Goal: Task Accomplishment & Management: Complete application form

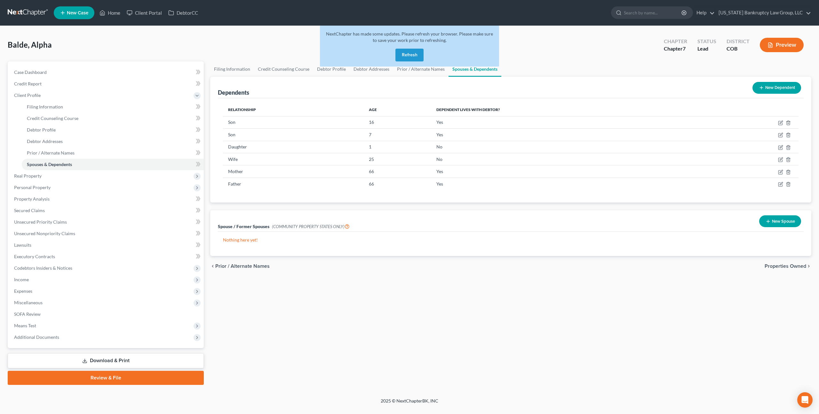
click at [423, 57] on button "Refresh" at bounding box center [409, 55] width 28 height 13
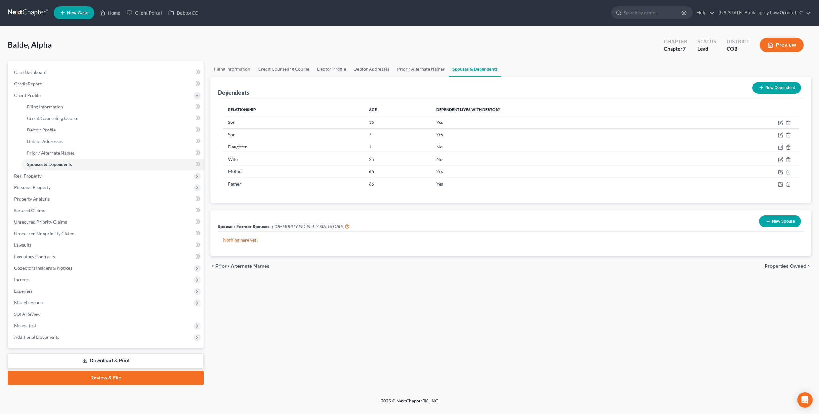
click at [30, 9] on link at bounding box center [28, 13] width 41 height 12
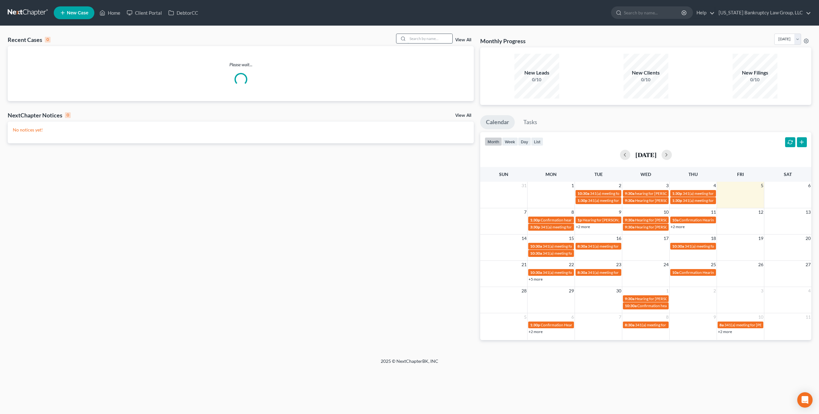
click at [420, 41] on input "search" at bounding box center [429, 38] width 45 height 9
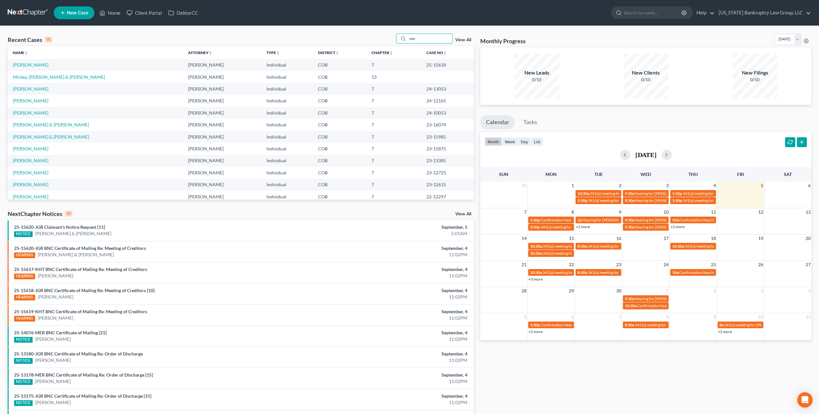
type input "mic"
click at [79, 12] on span "New Case" at bounding box center [77, 13] width 21 height 5
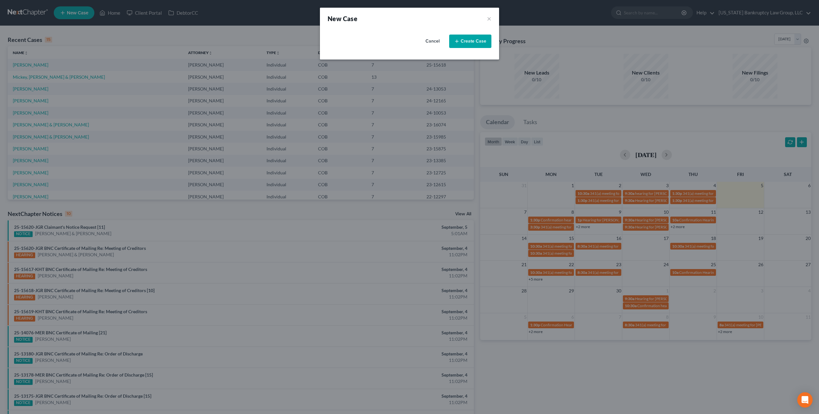
select select "11"
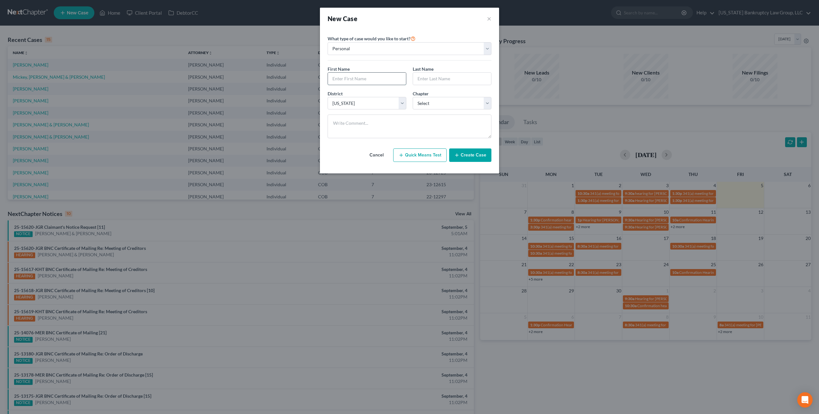
click at [357, 79] on input "text" at bounding box center [367, 79] width 78 height 12
type input "[PERSON_NAME]"
type input "Croft"
click at [436, 104] on select "Select 7 11 12 13" at bounding box center [452, 103] width 79 height 13
select select "3"
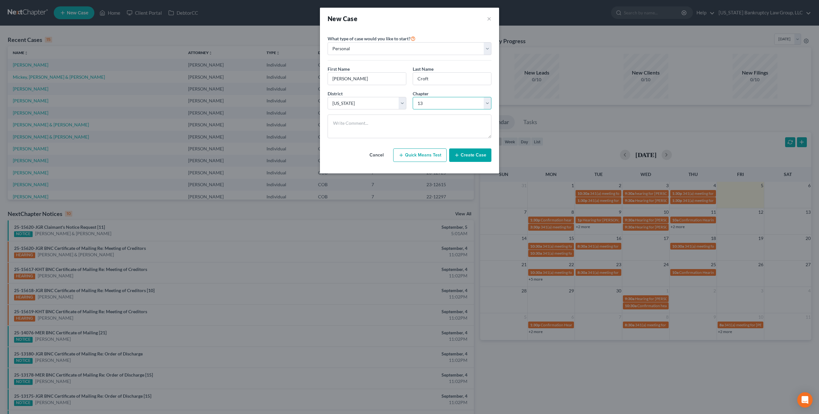
click at [413, 97] on select "Select 7 11 12 13" at bounding box center [452, 103] width 79 height 13
click at [461, 158] on button "Create Case" at bounding box center [470, 154] width 42 height 13
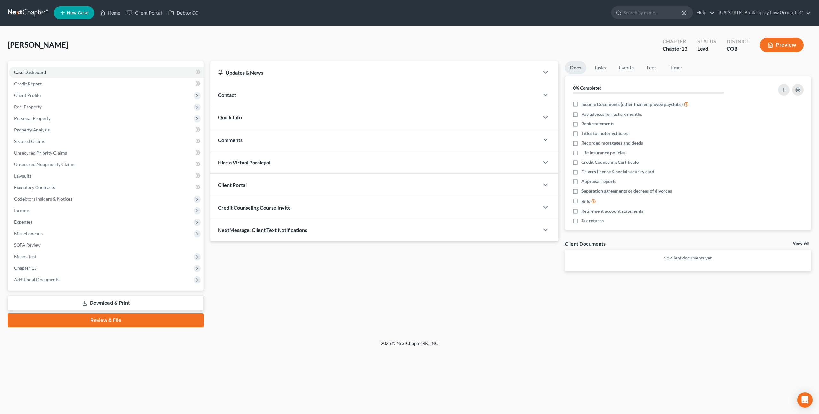
click at [268, 185] on div "Client Portal" at bounding box center [374, 185] width 329 height 22
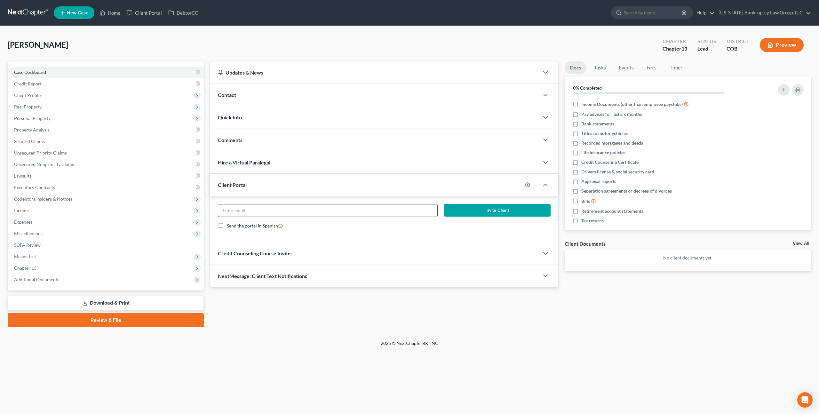
click at [280, 208] on input "email" at bounding box center [327, 210] width 219 height 12
paste input "[EMAIL_ADDRESS][DOMAIN_NAME]"
type input "[EMAIL_ADDRESS][DOMAIN_NAME]"
click at [454, 208] on button "Invite Client" at bounding box center [497, 210] width 106 height 13
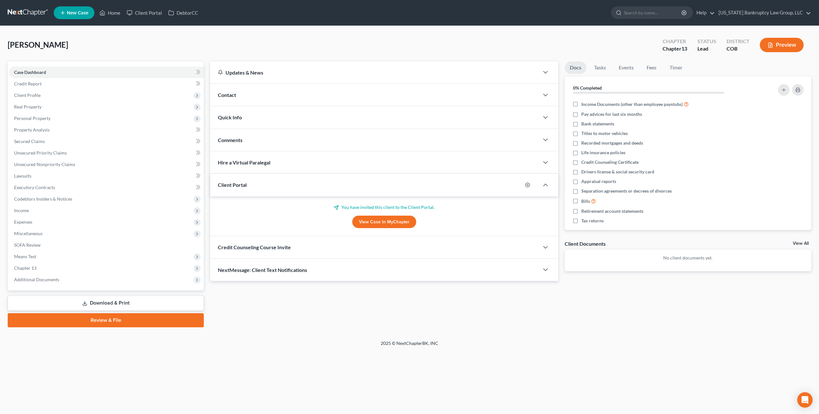
click at [331, 248] on div "Credit Counseling Course Invite" at bounding box center [374, 247] width 329 height 22
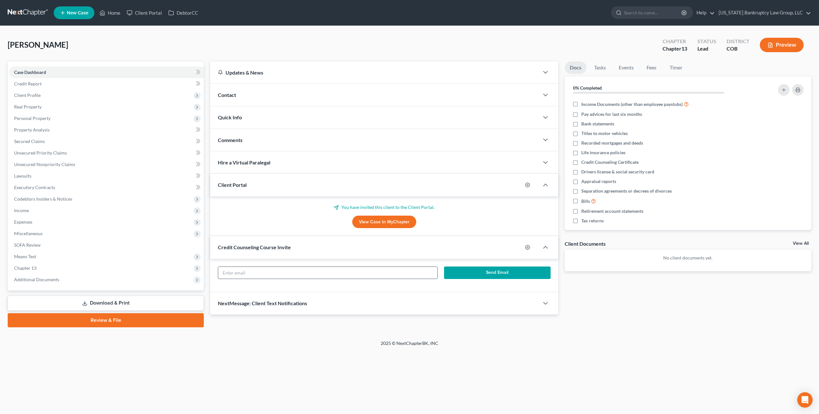
click at [333, 272] on input "text" at bounding box center [327, 273] width 219 height 12
paste input "[EMAIL_ADDRESS][DOMAIN_NAME]"
type input "[EMAIL_ADDRESS][DOMAIN_NAME]"
click at [462, 274] on button "Send Email" at bounding box center [497, 272] width 106 height 13
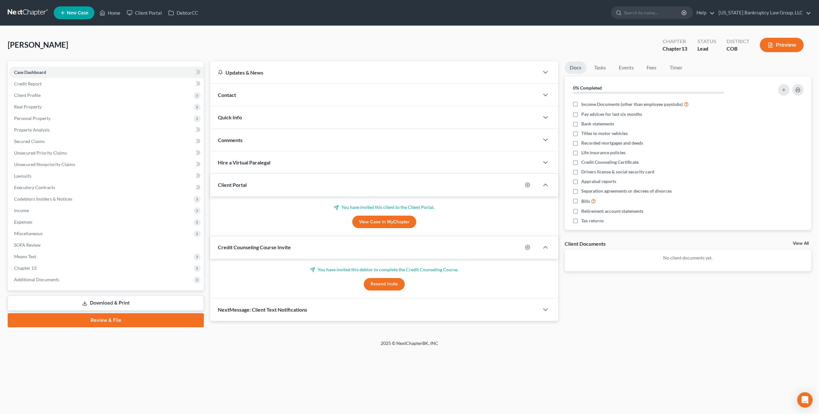
click at [378, 311] on div "NextMessage: Client Text Notifications" at bounding box center [374, 309] width 329 height 22
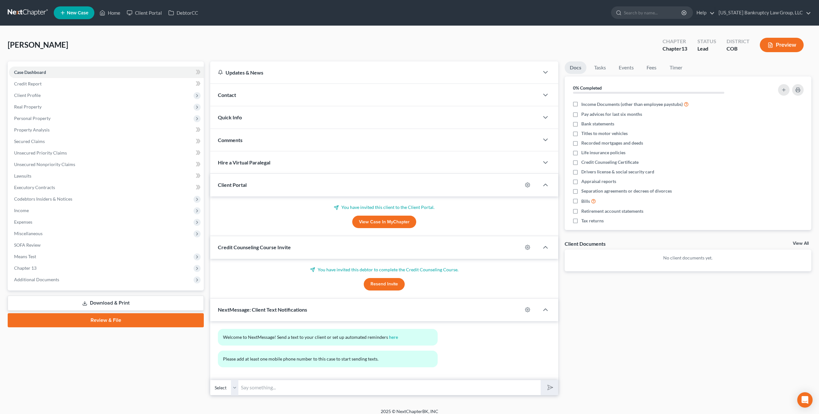
scroll to position [5, 0]
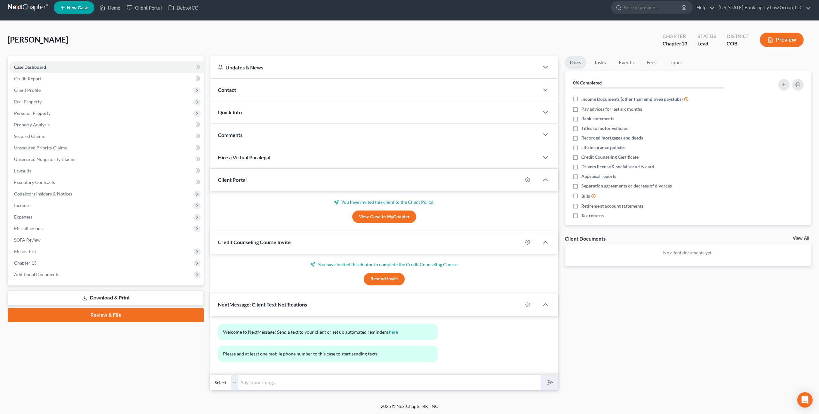
click at [224, 382] on select "Select" at bounding box center [224, 383] width 28 height 16
click at [234, 384] on select "Select" at bounding box center [224, 383] width 28 height 16
click at [393, 331] on link "here" at bounding box center [393, 331] width 9 height 5
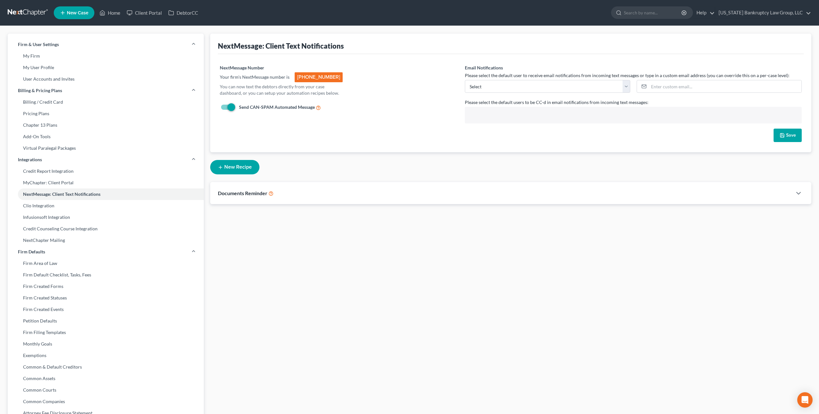
scroll to position [12, 0]
select select "4493"
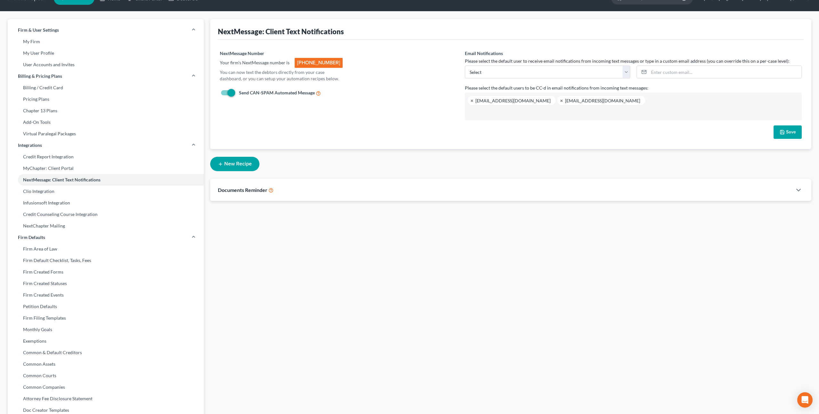
scroll to position [15, 0]
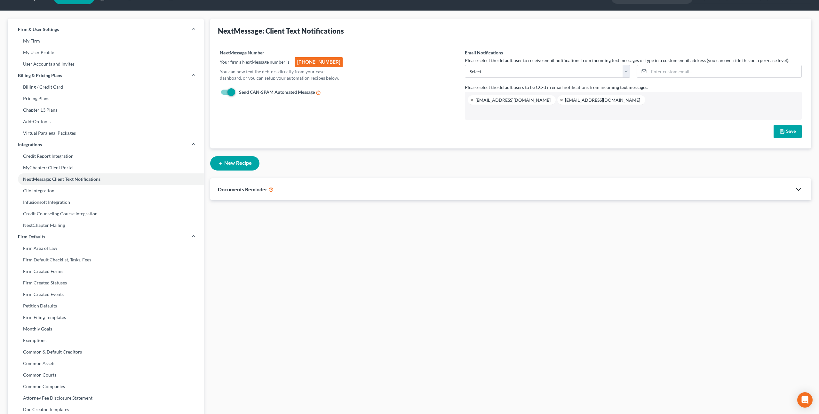
click at [799, 190] on icon "button" at bounding box center [798, 189] width 8 height 8
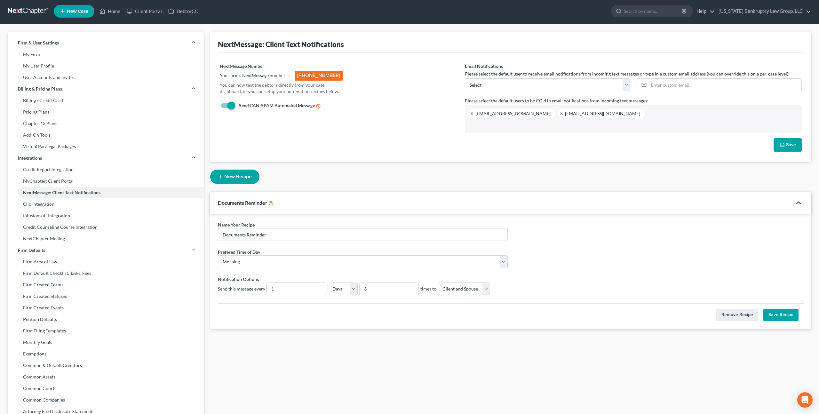
scroll to position [0, 0]
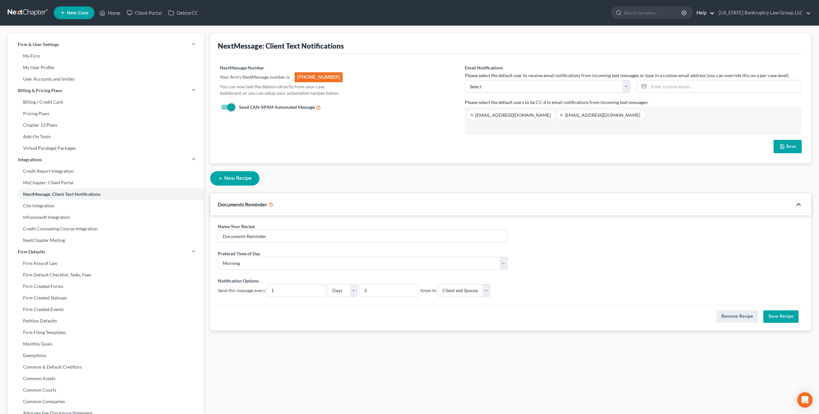
click at [709, 12] on link "Help" at bounding box center [703, 13] width 21 height 12
click at [693, 27] on link "Help Center" at bounding box center [689, 26] width 51 height 11
click at [228, 175] on button "New Recipe" at bounding box center [234, 178] width 49 height 14
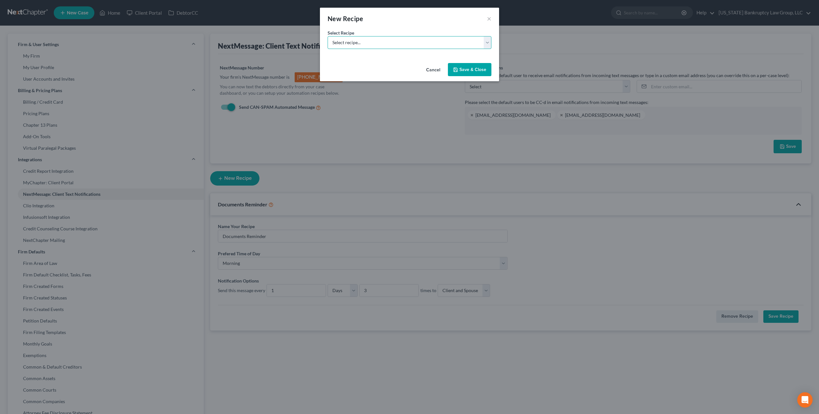
click at [376, 43] on select "Select recipe... New Recipe Post-Filing Course Reminder Documents Reminder Chap…" at bounding box center [409, 42] width 164 height 13
select select "1"
click at [327, 36] on select "Select recipe... New Recipe Post-Filing Course Reminder Documents Reminder Chap…" at bounding box center [409, 42] width 164 height 13
click at [429, 70] on button "Cancel" at bounding box center [433, 70] width 24 height 13
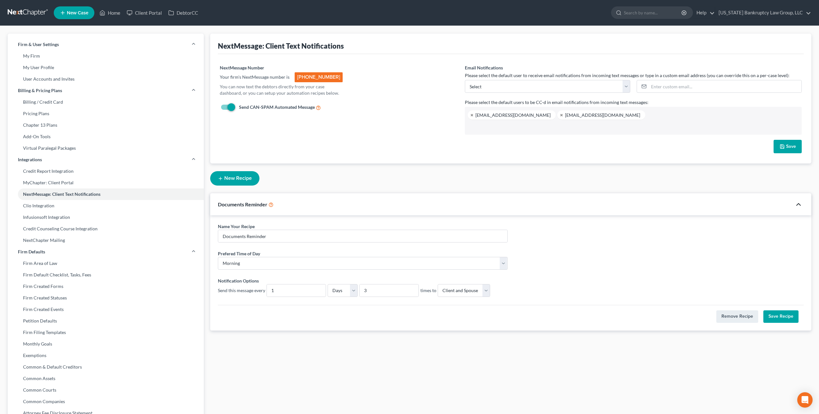
click at [32, 11] on link at bounding box center [28, 13] width 41 height 12
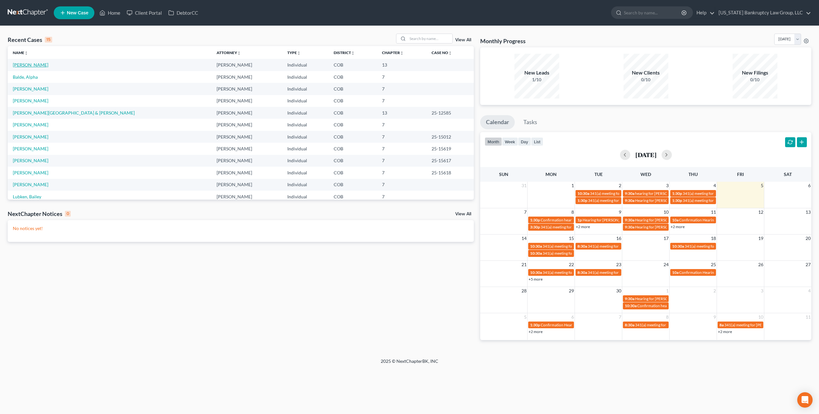
click at [31, 65] on link "[PERSON_NAME]" at bounding box center [30, 64] width 35 height 5
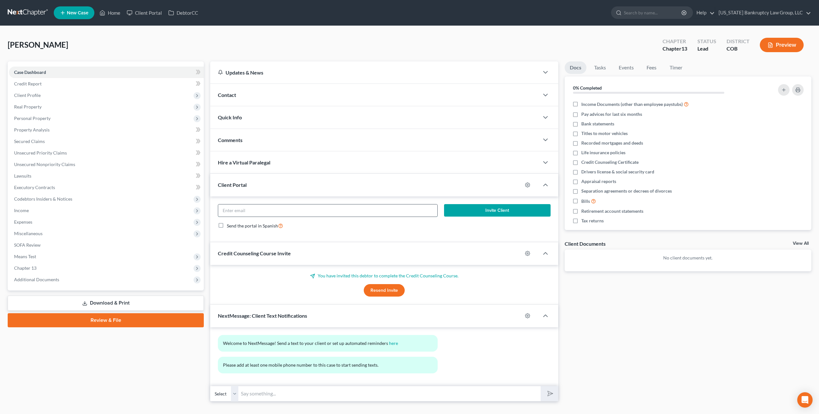
click at [365, 212] on input "email" at bounding box center [327, 210] width 219 height 12
paste input "[EMAIL_ADDRESS][DOMAIN_NAME]"
type input "[EMAIL_ADDRESS][DOMAIN_NAME]"
click at [460, 209] on button "Invite Client" at bounding box center [497, 210] width 106 height 13
